Goal: Use online tool/utility: Utilize a website feature to perform a specific function

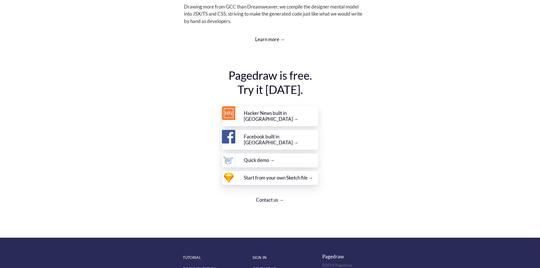
scroll to position [2023, 0]
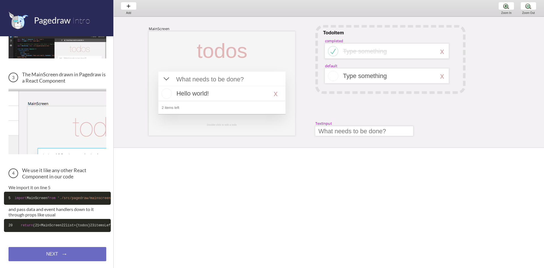
scroll to position [178, 0]
click at [55, 219] on code "20 return ( 21 <MainScreen 22 list={todos} 23 itemsLeft={ this .state.todos.fil…" at bounding box center [57, 225] width 107 height 13
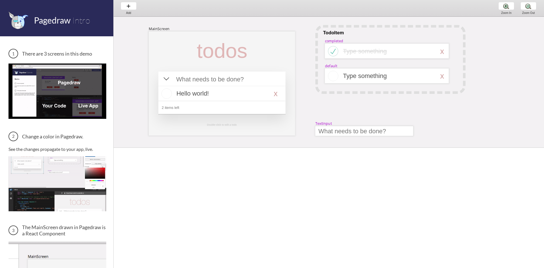
scroll to position [0, 0]
click at [352, 58] on div at bounding box center [387, 51] width 124 height 15
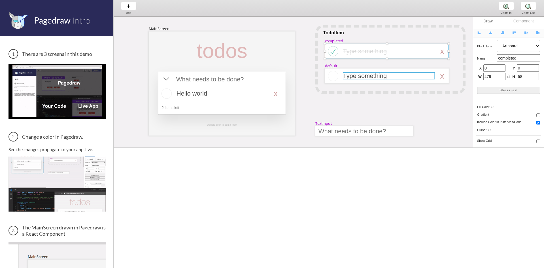
click at [379, 75] on div at bounding box center [389, 75] width 92 height 7
select select "3"
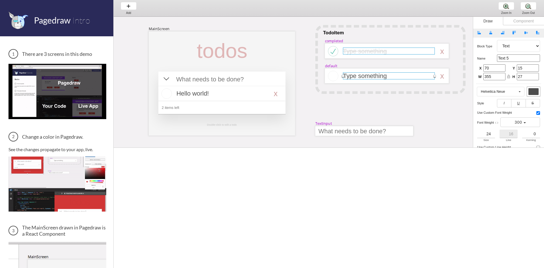
click at [363, 54] on div at bounding box center [389, 51] width 92 height 7
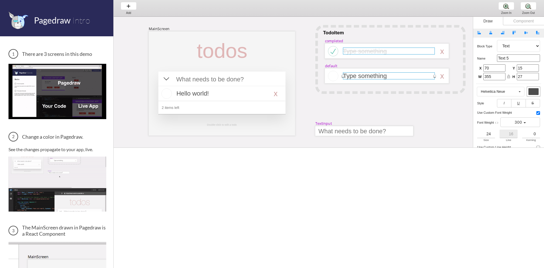
select select "3"
click at [338, 35] on div at bounding box center [390, 59] width 150 height 69
select select "1"
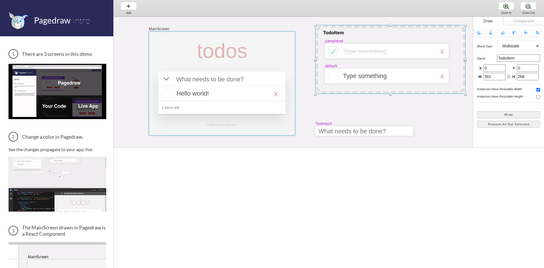
click at [260, 40] on div at bounding box center [222, 83] width 146 height 104
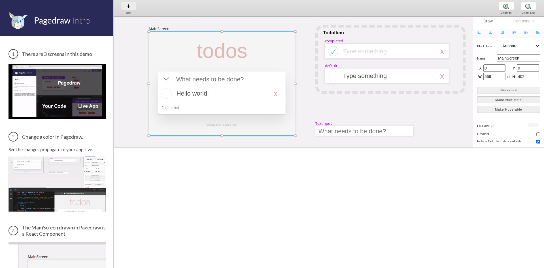
click at [130, 7] on div "Add Add Add" at bounding box center [129, 8] width 22 height 16
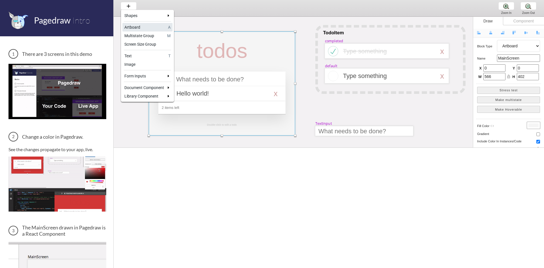
click at [147, 29] on div "Artboard" at bounding box center [145, 27] width 42 height 6
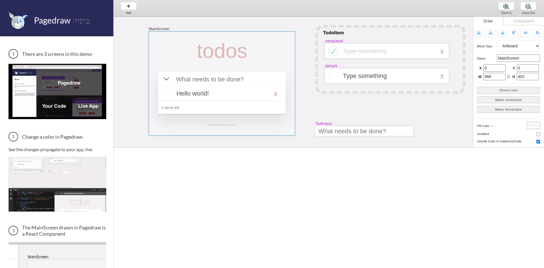
click at [208, 42] on div at bounding box center [222, 51] width 60 height 24
click at [230, 73] on div at bounding box center [221, 92] width 127 height 43
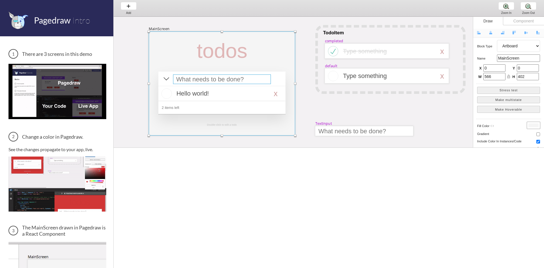
select select "4"
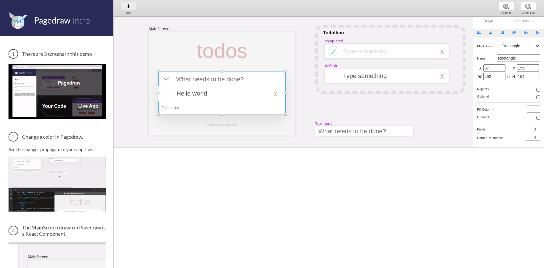
click at [129, 6] on div "Add Add Add" at bounding box center [129, 8] width 22 height 16
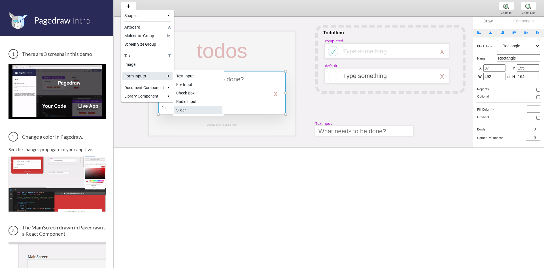
click at [191, 108] on div "Slider" at bounding box center [198, 110] width 44 height 6
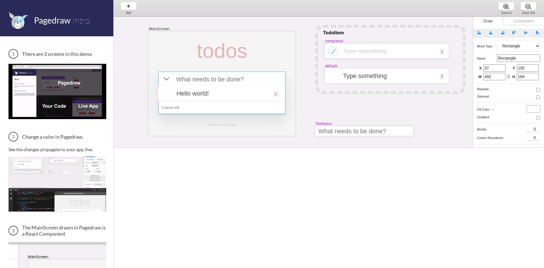
click at [340, 115] on div "MainScreen todos Hello world! x 2 items left TodoItem completed Type something …" at bounding box center [538, 198] width 848 height 363
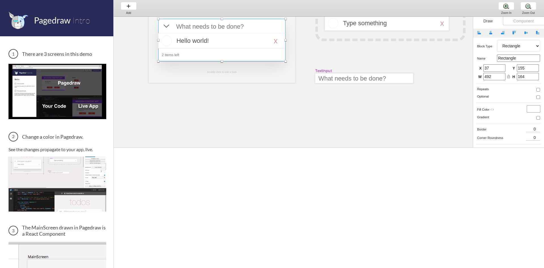
scroll to position [57, 0]
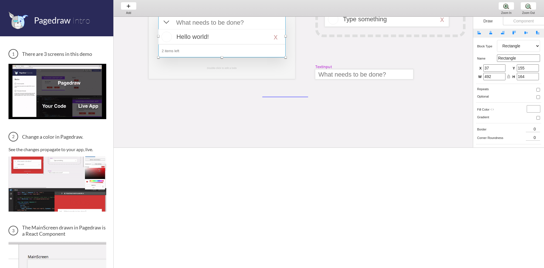
drag, startPoint x: 264, startPoint y: 97, endPoint x: 308, endPoint y: 97, distance: 44.2
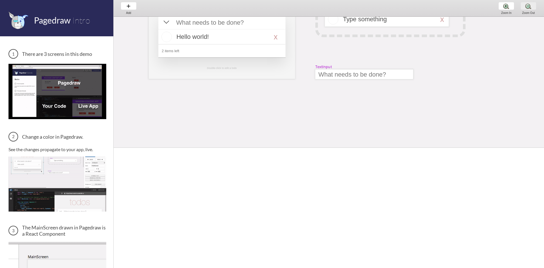
click at [528, 7] on div "Zoom Out Zoom Out Zoom Out" at bounding box center [529, 8] width 22 height 16
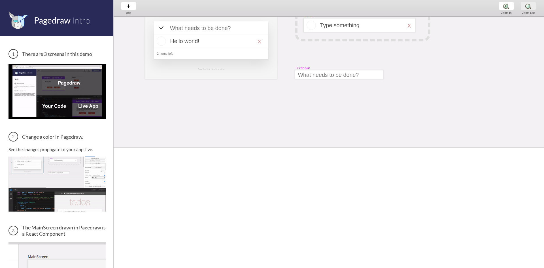
click at [525, 7] on div "Zoom Out Zoom Out Zoom Out" at bounding box center [529, 8] width 22 height 16
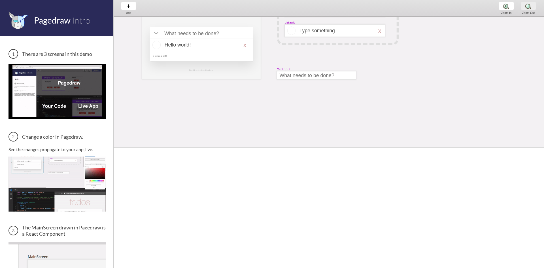
click at [525, 7] on div "Zoom Out Zoom Out Zoom Out" at bounding box center [529, 8] width 22 height 16
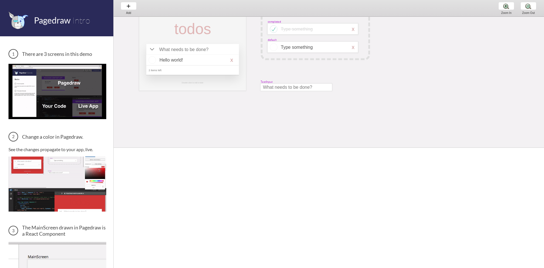
scroll to position [0, 0]
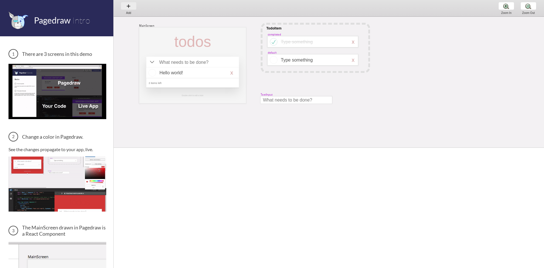
click at [131, 5] on div "Add Add Add" at bounding box center [129, 8] width 22 height 16
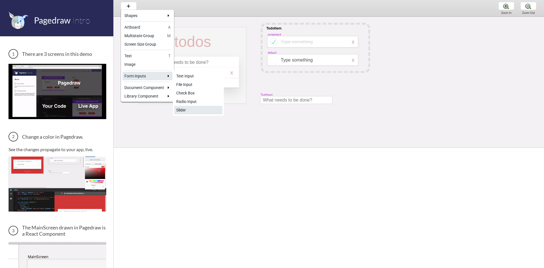
click at [186, 108] on div "Slider" at bounding box center [198, 110] width 44 height 6
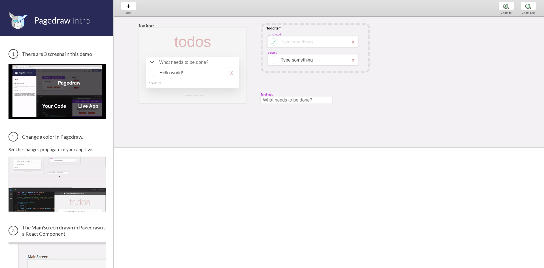
click at [188, 111] on div "MainScreen todos Hello world! x 2 items left TodoItem completed Type something …" at bounding box center [423, 149] width 619 height 265
click at [180, 115] on div "MainScreen todos Hello world! x 2 items left TodoItem completed Type something …" at bounding box center [423, 149] width 619 height 265
click at [209, 73] on div at bounding box center [192, 72] width 93 height 11
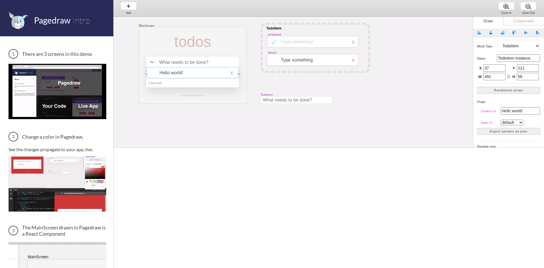
click at [507, 44] on select "Artboard Multistate Group Screen Size Group Text Rectangle Oval Line Triangle I…" at bounding box center [518, 46] width 43 height 12
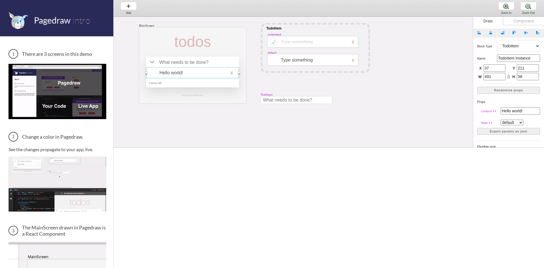
select select "1"
click at [497, 40] on select "Artboard Multistate Group Screen Size Group Text Rectangle Oval Line Triangle I…" at bounding box center [518, 46] width 43 height 12
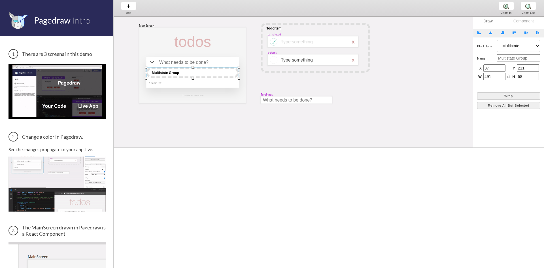
click at [508, 47] on select "Artboard Multistate Group Screen Size Group Text Rectangle Oval Line Triangle I…" at bounding box center [518, 46] width 43 height 12
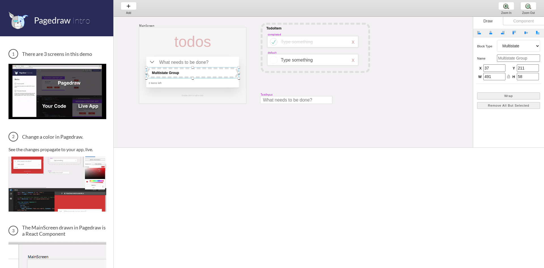
click at [441, 49] on div "MainScreen todos Multistate Group 2 items left TodoItem completed Type somethin…" at bounding box center [423, 149] width 619 height 265
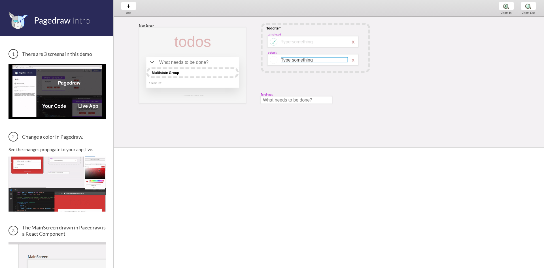
click at [282, 59] on div at bounding box center [314, 59] width 67 height 5
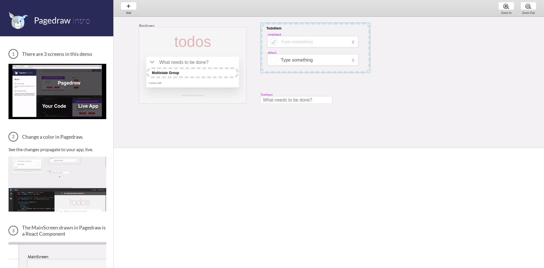
select select "3"
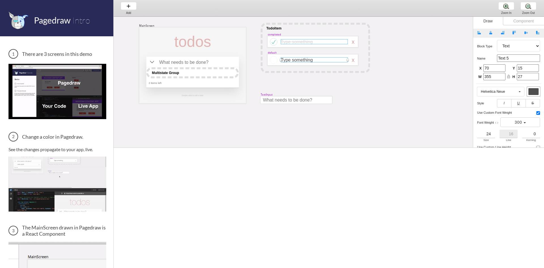
click at [286, 42] on div at bounding box center [314, 41] width 67 height 5
select select "3"
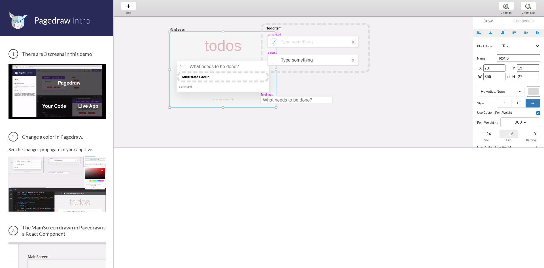
drag, startPoint x: 177, startPoint y: 31, endPoint x: 203, endPoint y: 35, distance: 26.2
click at [208, 35] on div at bounding box center [223, 70] width 107 height 76
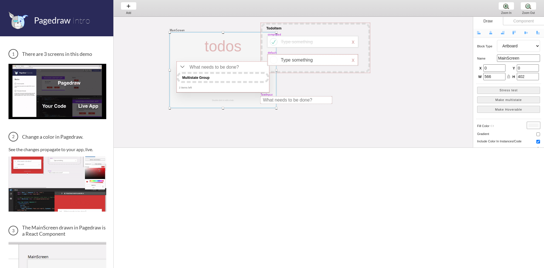
drag, startPoint x: 179, startPoint y: 35, endPoint x: 176, endPoint y: 35, distance: 3.4
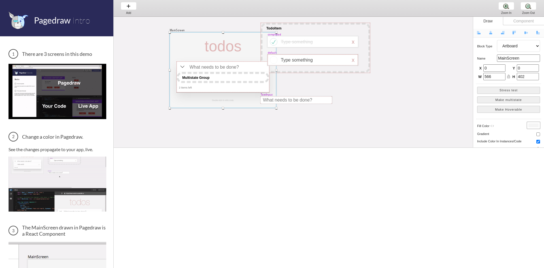
click at [176, 35] on div at bounding box center [223, 70] width 107 height 76
drag, startPoint x: 223, startPoint y: 38, endPoint x: 190, endPoint y: 34, distance: 33.0
click at [189, 17] on div "MainScreen todos Multistate Group 2 items left TodoItem completed Type somethin…" at bounding box center [423, 17] width 619 height 0
drag, startPoint x: 216, startPoint y: 73, endPoint x: 183, endPoint y: 73, distance: 33.2
click at [183, 73] on div at bounding box center [223, 77] width 93 height 11
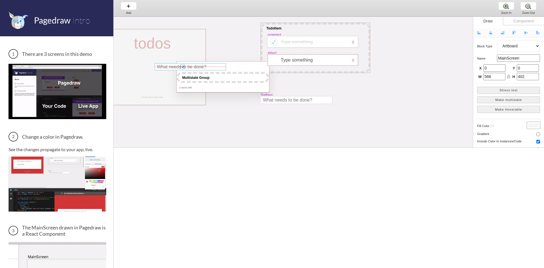
drag, startPoint x: 215, startPoint y: 67, endPoint x: 182, endPoint y: 67, distance: 32.6
click at [182, 17] on div "MainScreen todos Multistate Group 2 items left TodoItem completed Type somethin…" at bounding box center [423, 17] width 619 height 0
select select "15"
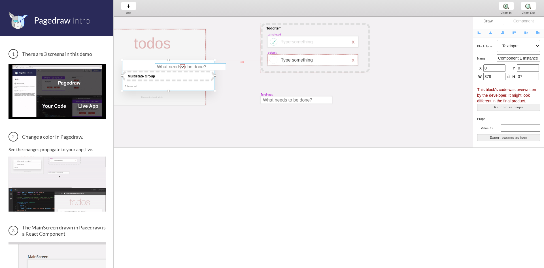
drag, startPoint x: 228, startPoint y: 66, endPoint x: 173, endPoint y: 65, distance: 55.3
click at [173, 17] on div "MainScreen todos Multistate Group 2 items left TodoItem completed Type somethin…" at bounding box center [423, 17] width 619 height 0
select select "4"
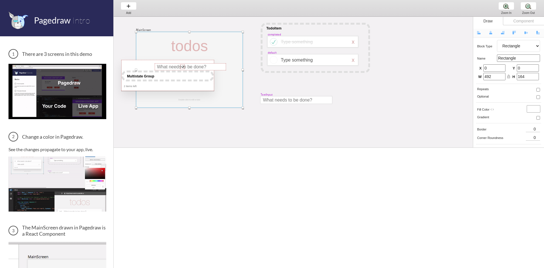
drag, startPoint x: 170, startPoint y: 33, endPoint x: 202, endPoint y: 36, distance: 31.9
click at [202, 36] on div at bounding box center [189, 70] width 107 height 76
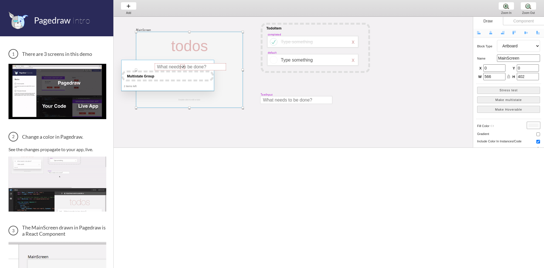
click at [151, 64] on div at bounding box center [167, 75] width 93 height 31
select select "4"
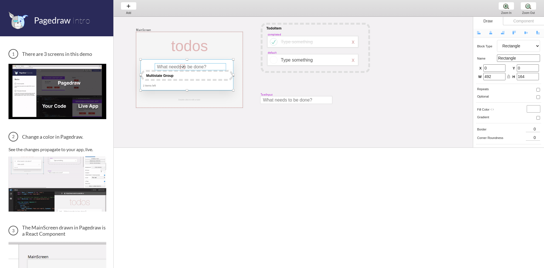
drag, startPoint x: 143, startPoint y: 64, endPoint x: 171, endPoint y: 66, distance: 28.1
click at [163, 17] on div "MainScreen todos Multistate Group 2 items left TodoItem completed Type somethin…" at bounding box center [423, 17] width 619 height 0
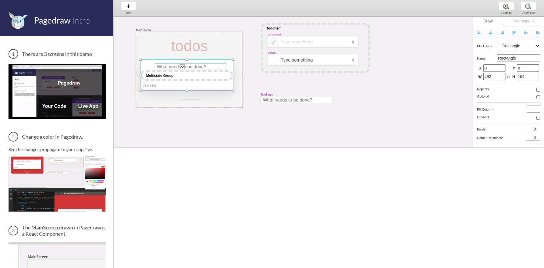
type input "29"
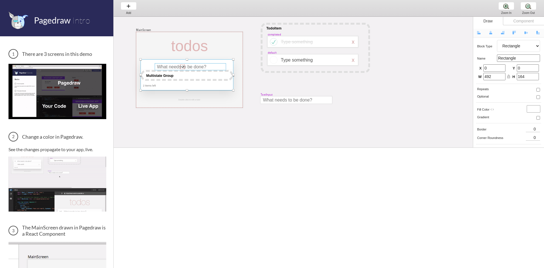
type input "146"
drag, startPoint x: 173, startPoint y: 66, endPoint x: 169, endPoint y: 65, distance: 4.7
click at [169, 65] on div at bounding box center [186, 65] width 71 height 7
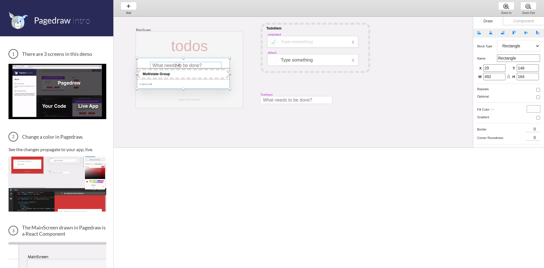
type input "5"
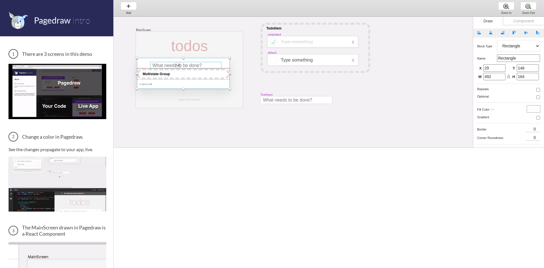
type input "138"
drag, startPoint x: 177, startPoint y: 62, endPoint x: 171, endPoint y: 61, distance: 6.3
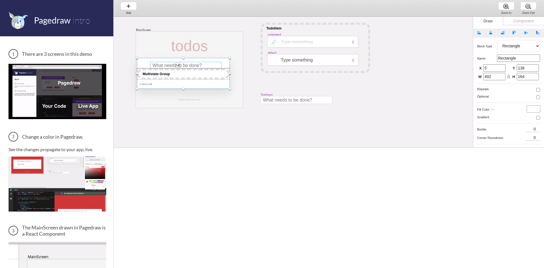
click at [171, 62] on div at bounding box center [185, 65] width 71 height 7
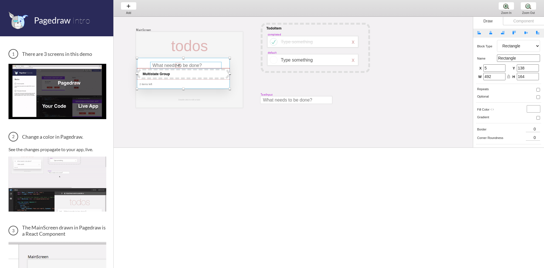
type input "0"
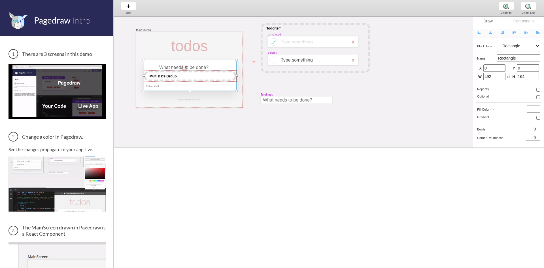
drag, startPoint x: 187, startPoint y: 65, endPoint x: 201, endPoint y: 67, distance: 13.8
click at [201, 67] on div at bounding box center [192, 67] width 71 height 7
type input "41"
type input "149"
